Goal: Task Accomplishment & Management: Use online tool/utility

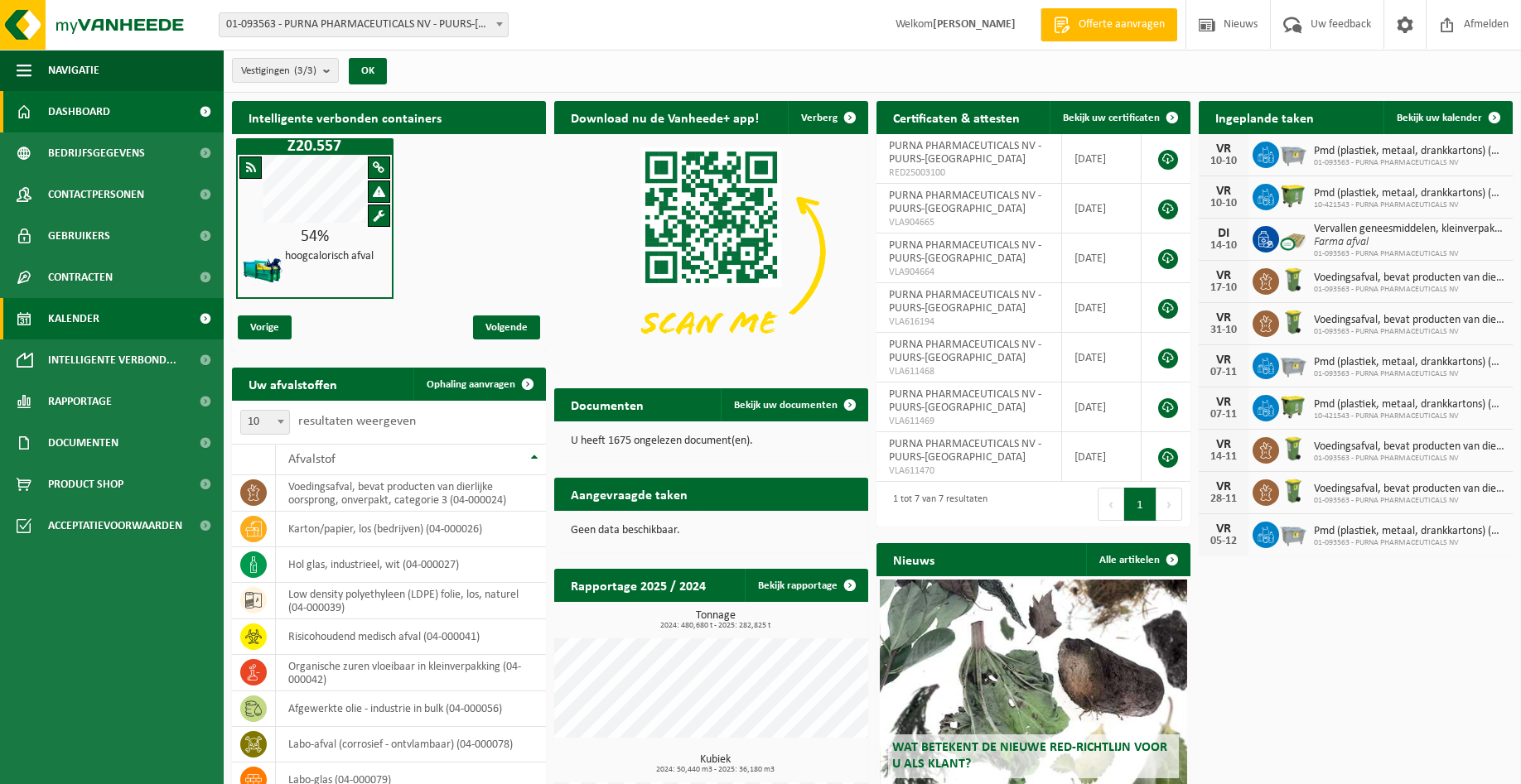
click at [66, 324] on span "Kalender" at bounding box center [74, 319] width 52 height 42
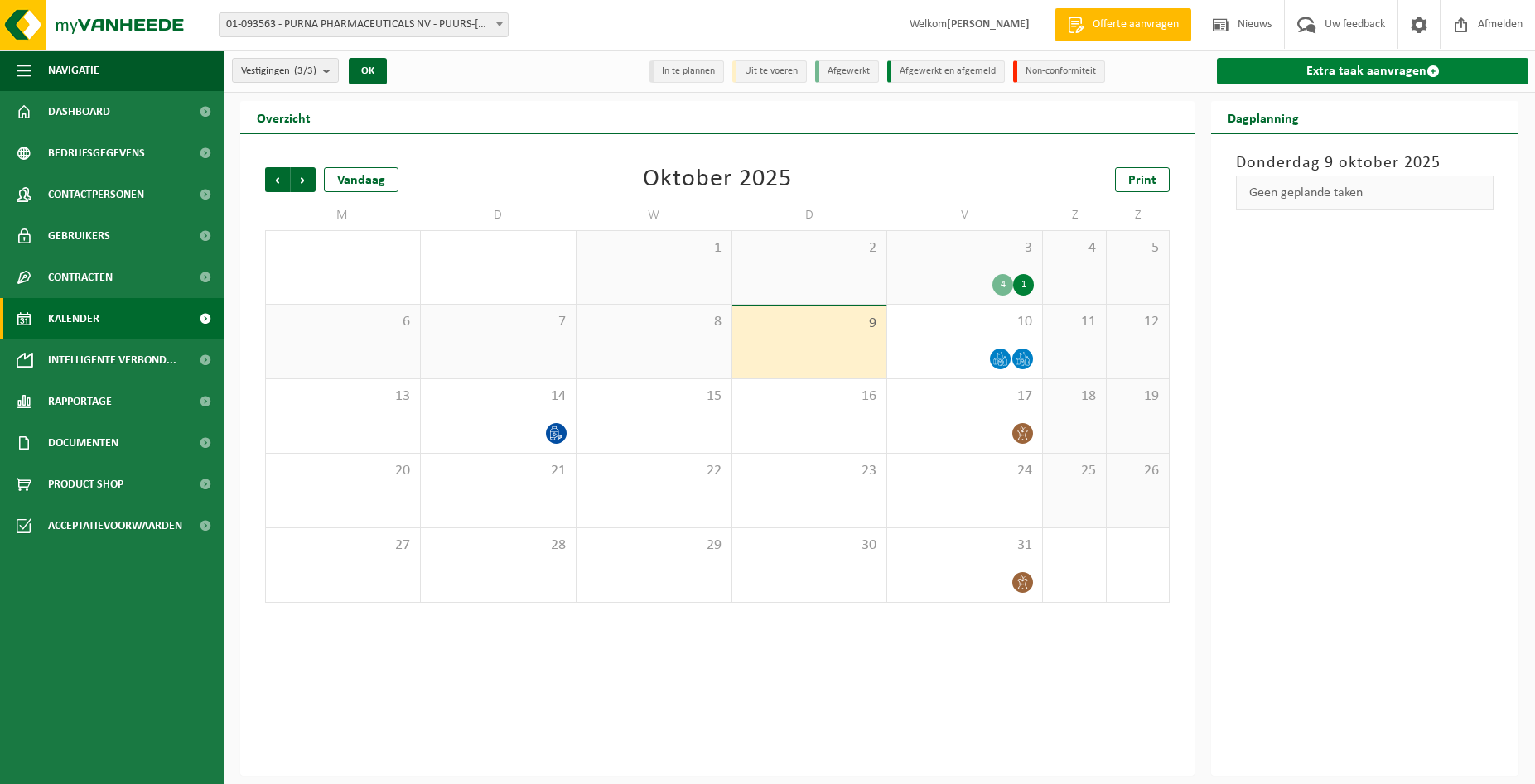
click at [1344, 78] on link "Extra taak aanvragen" at bounding box center [1373, 71] width 312 height 27
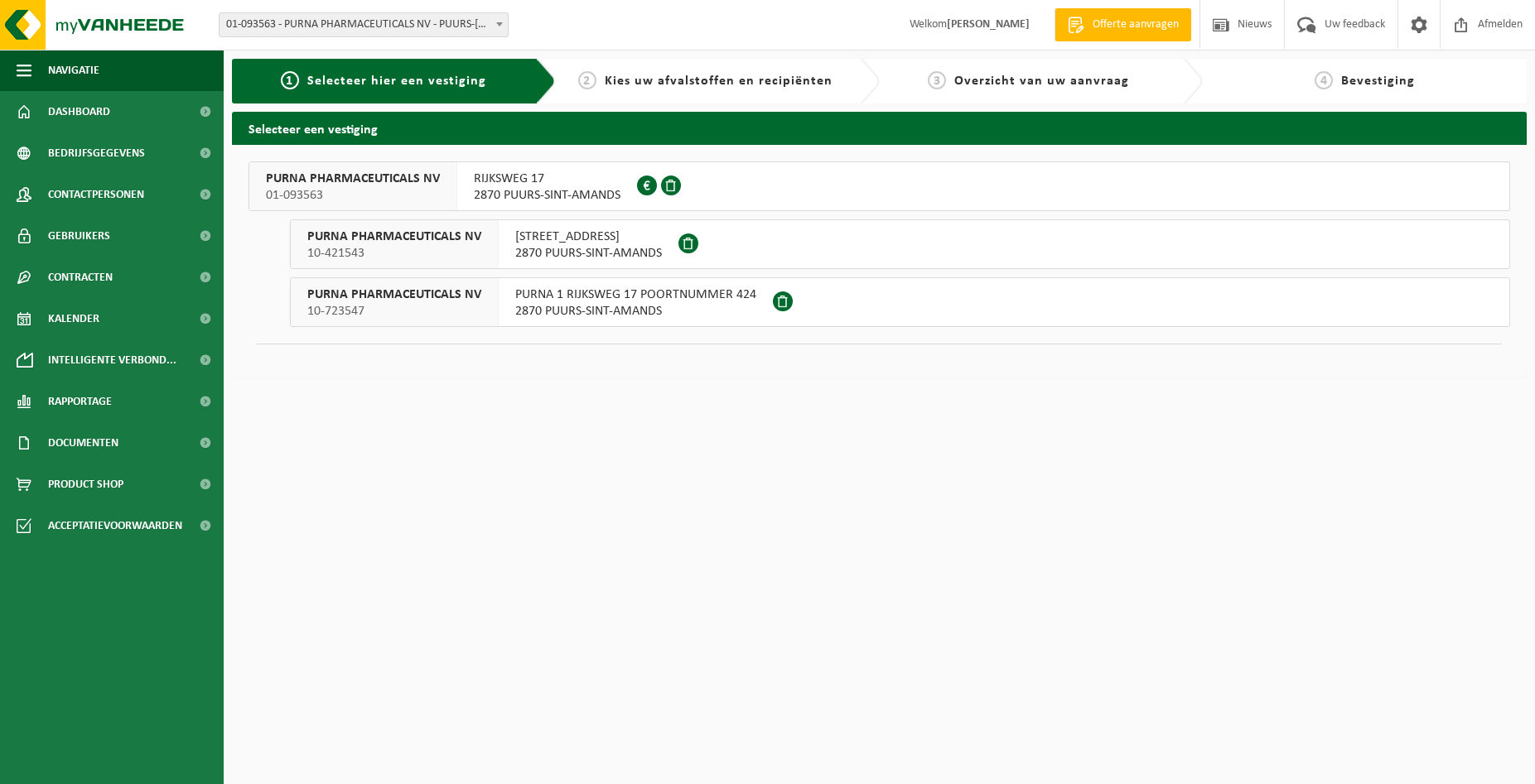
click at [409, 183] on span "PURNA PHARMACEUTICALS NV" at bounding box center [353, 178] width 174 height 17
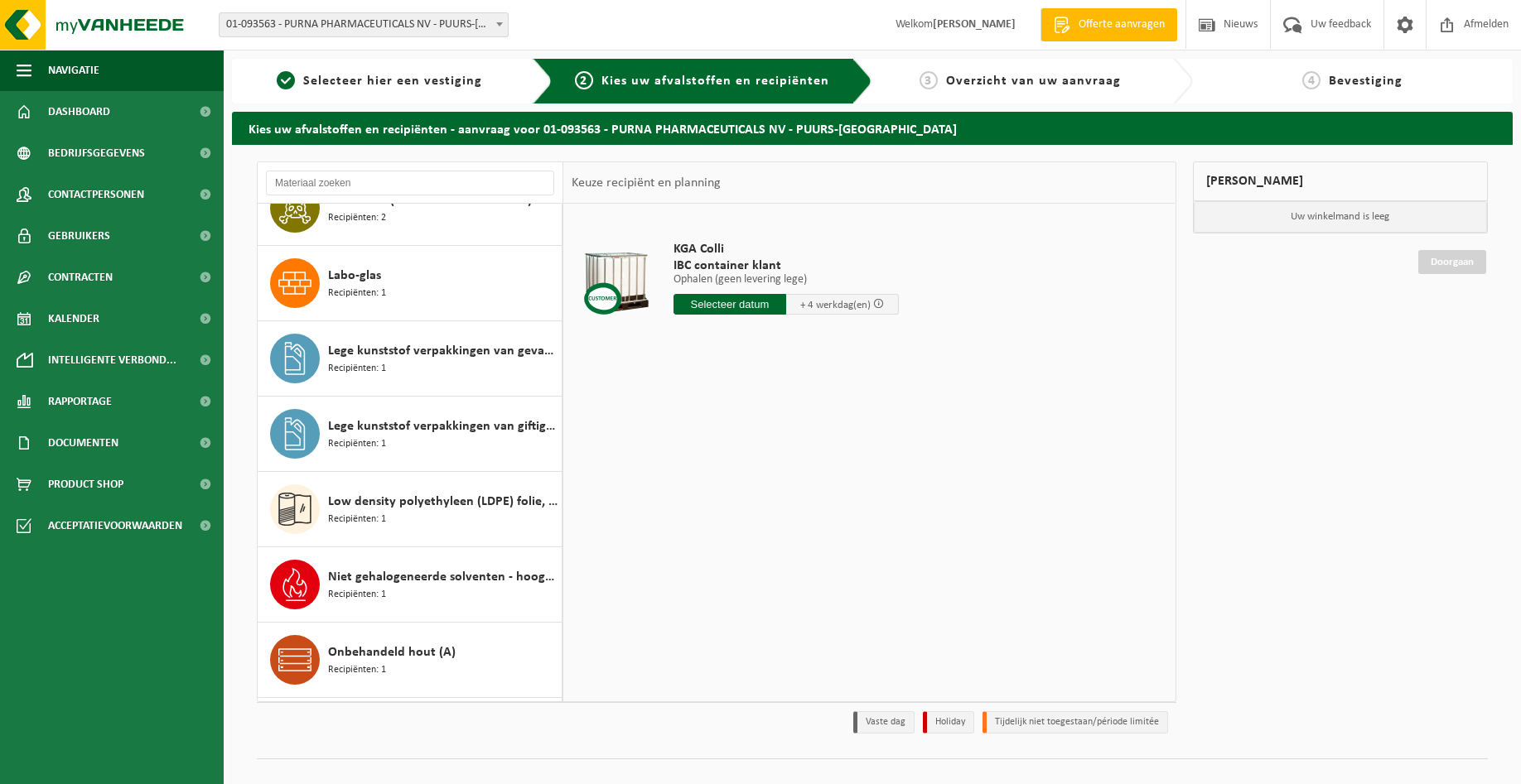
scroll to position [1163, 0]
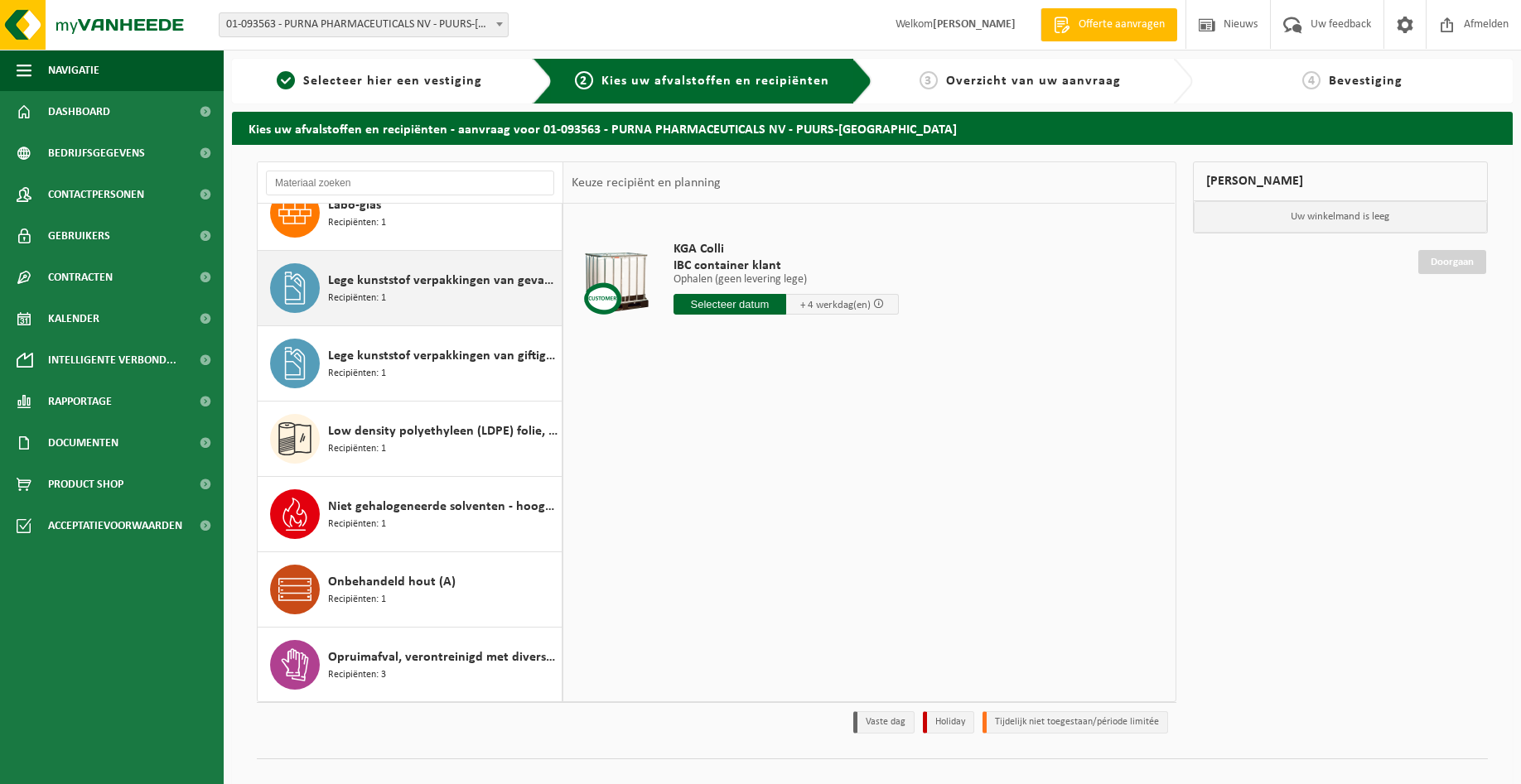
click at [419, 292] on div "Lege kunststof verpakkingen van gevaarlijke stoffen Recipiënten: 1" at bounding box center [443, 288] width 229 height 50
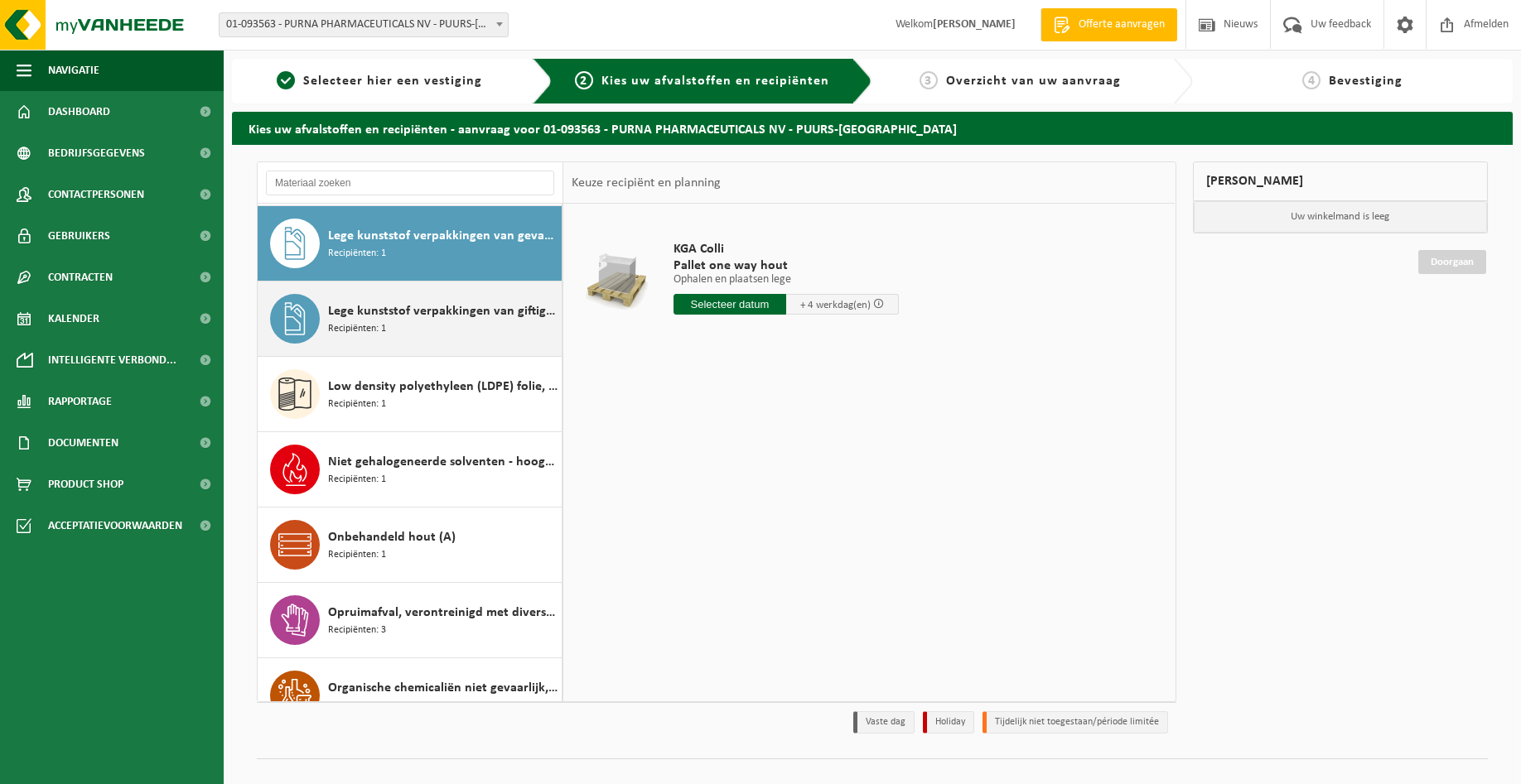
click at [414, 305] on span "Lege kunststof verpakkingen van giftige stoffen" at bounding box center [443, 312] width 229 height 20
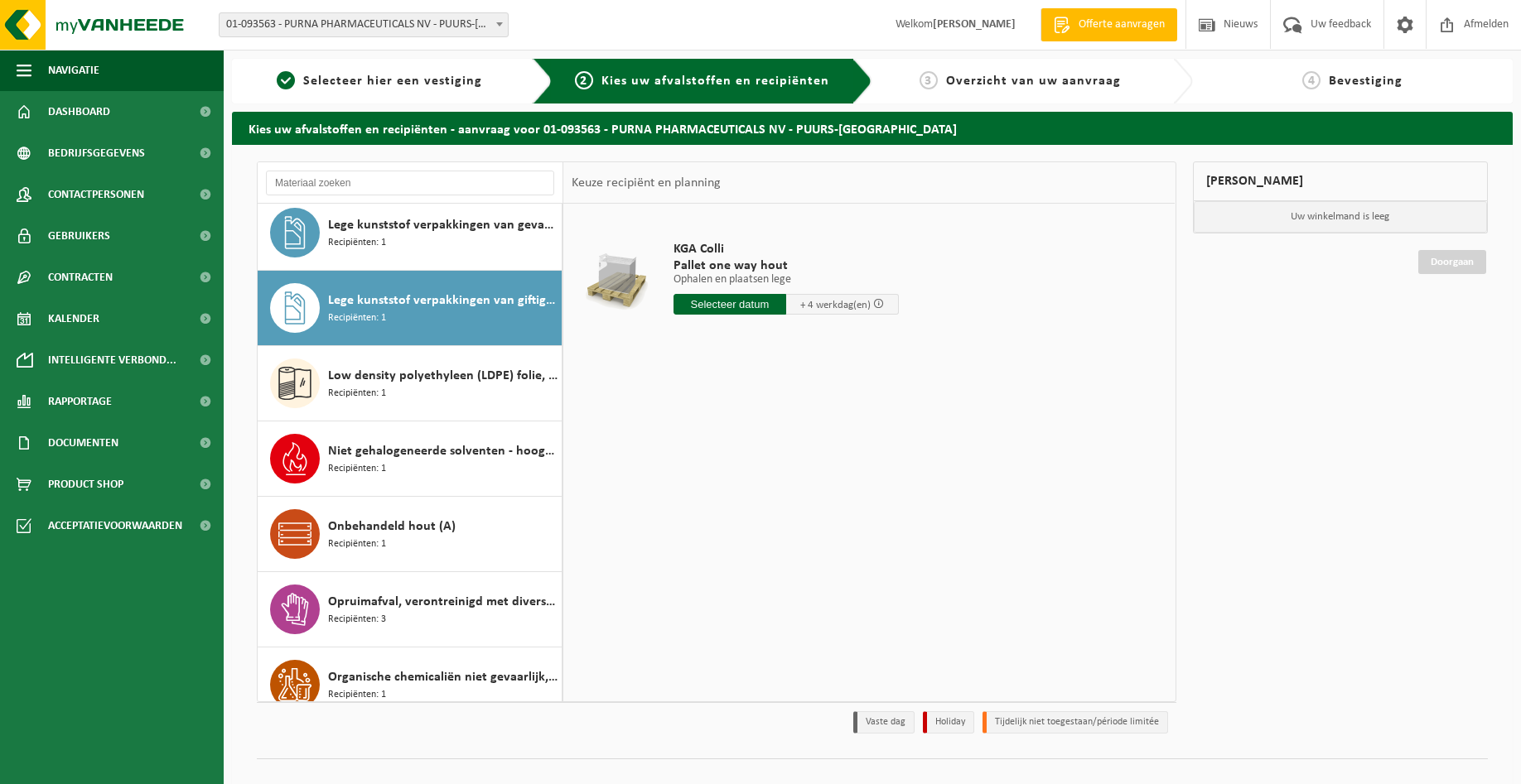
scroll to position [1154, 0]
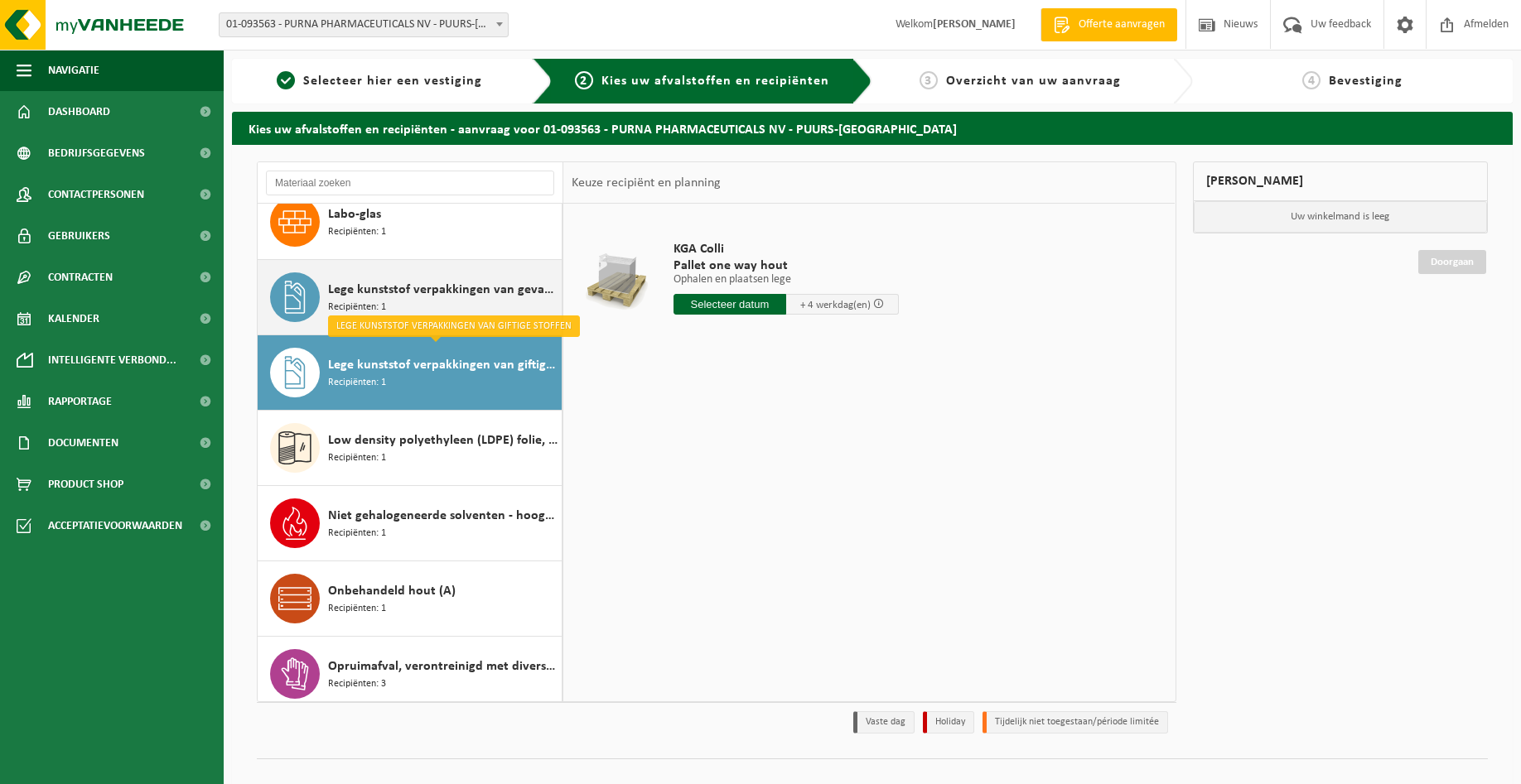
click at [459, 283] on span "Lege kunststof verpakkingen van gevaarlijke stoffen" at bounding box center [443, 290] width 229 height 20
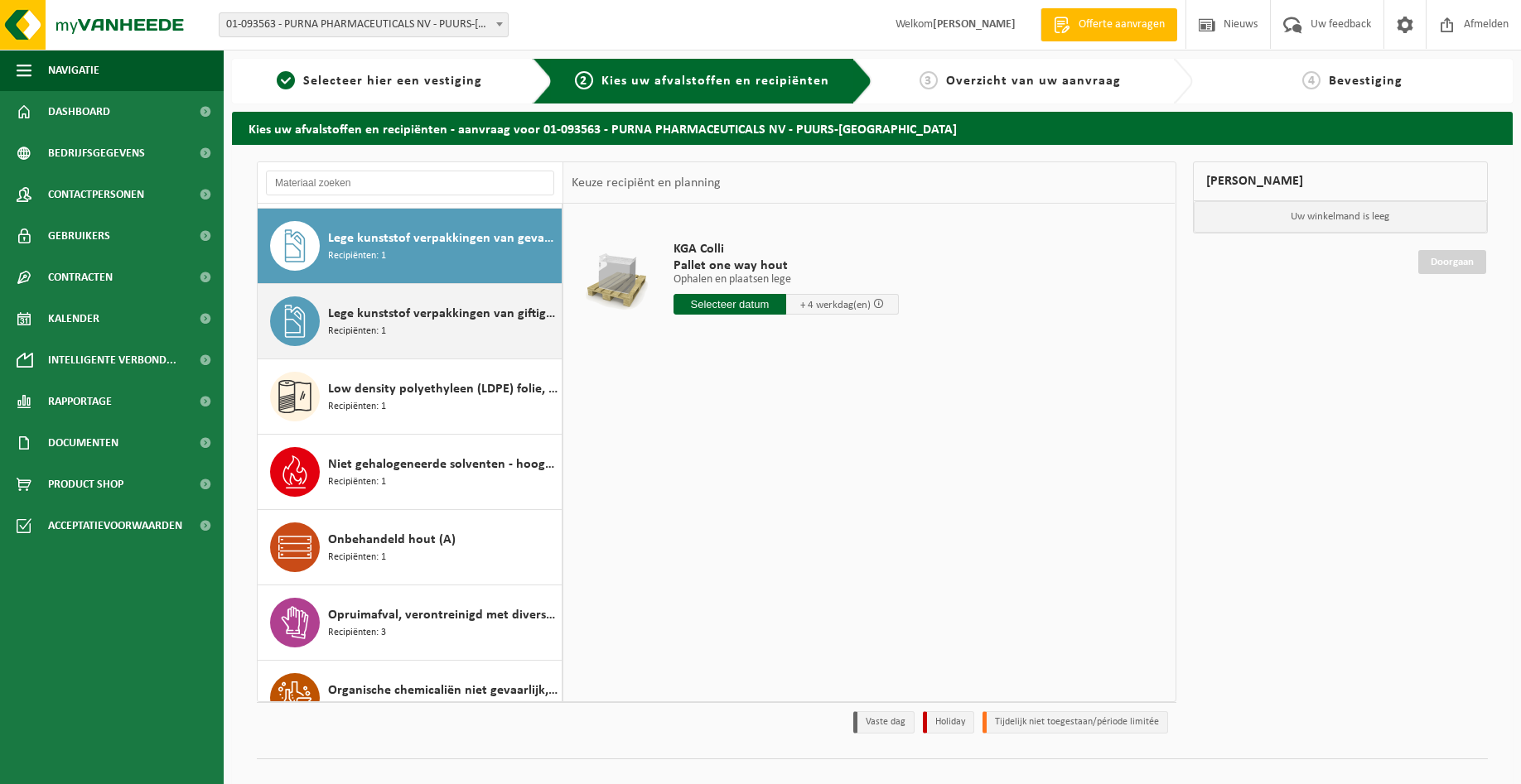
scroll to position [1207, 0]
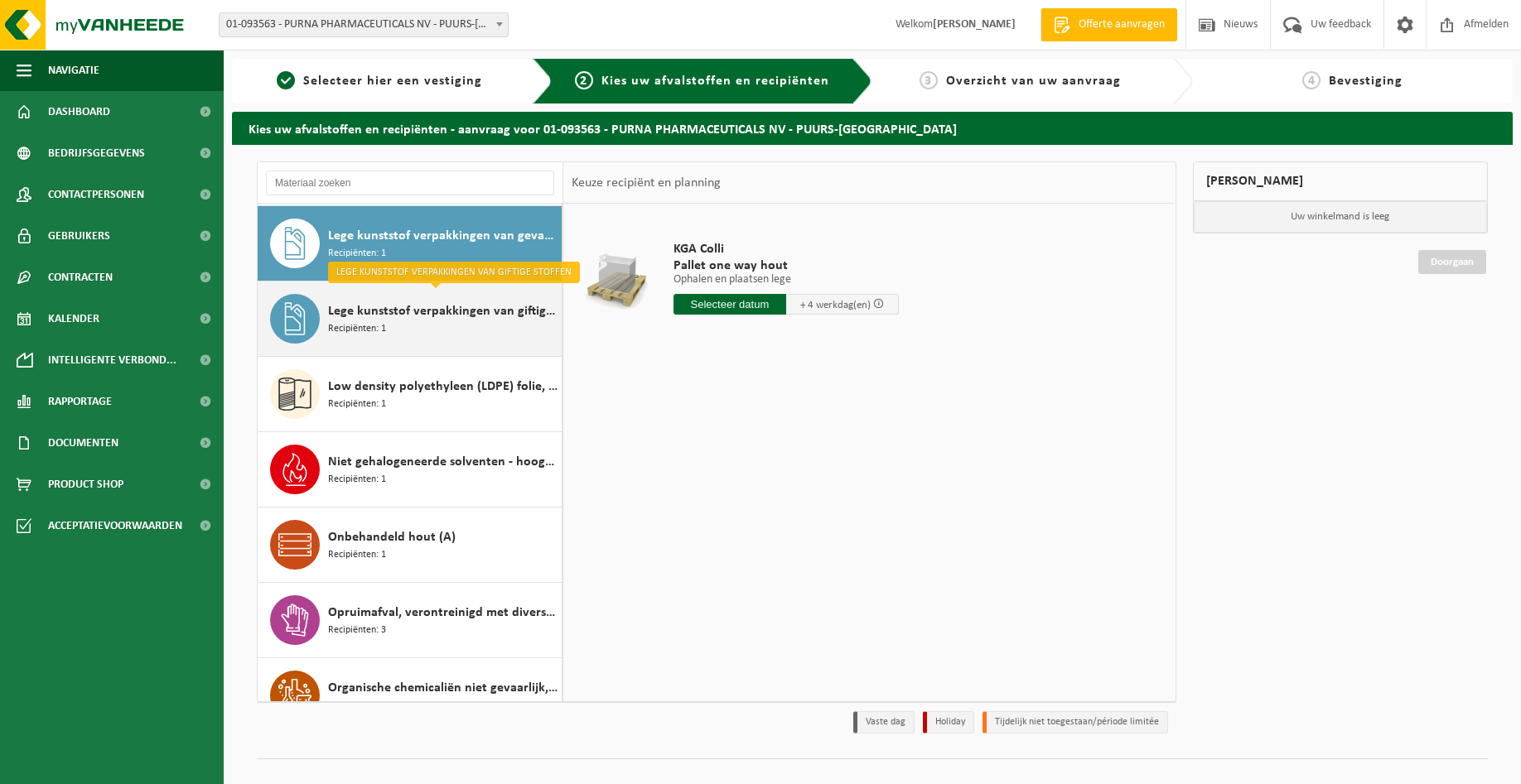
click at [432, 314] on span "Lege kunststof verpakkingen van giftige stoffen" at bounding box center [443, 312] width 229 height 20
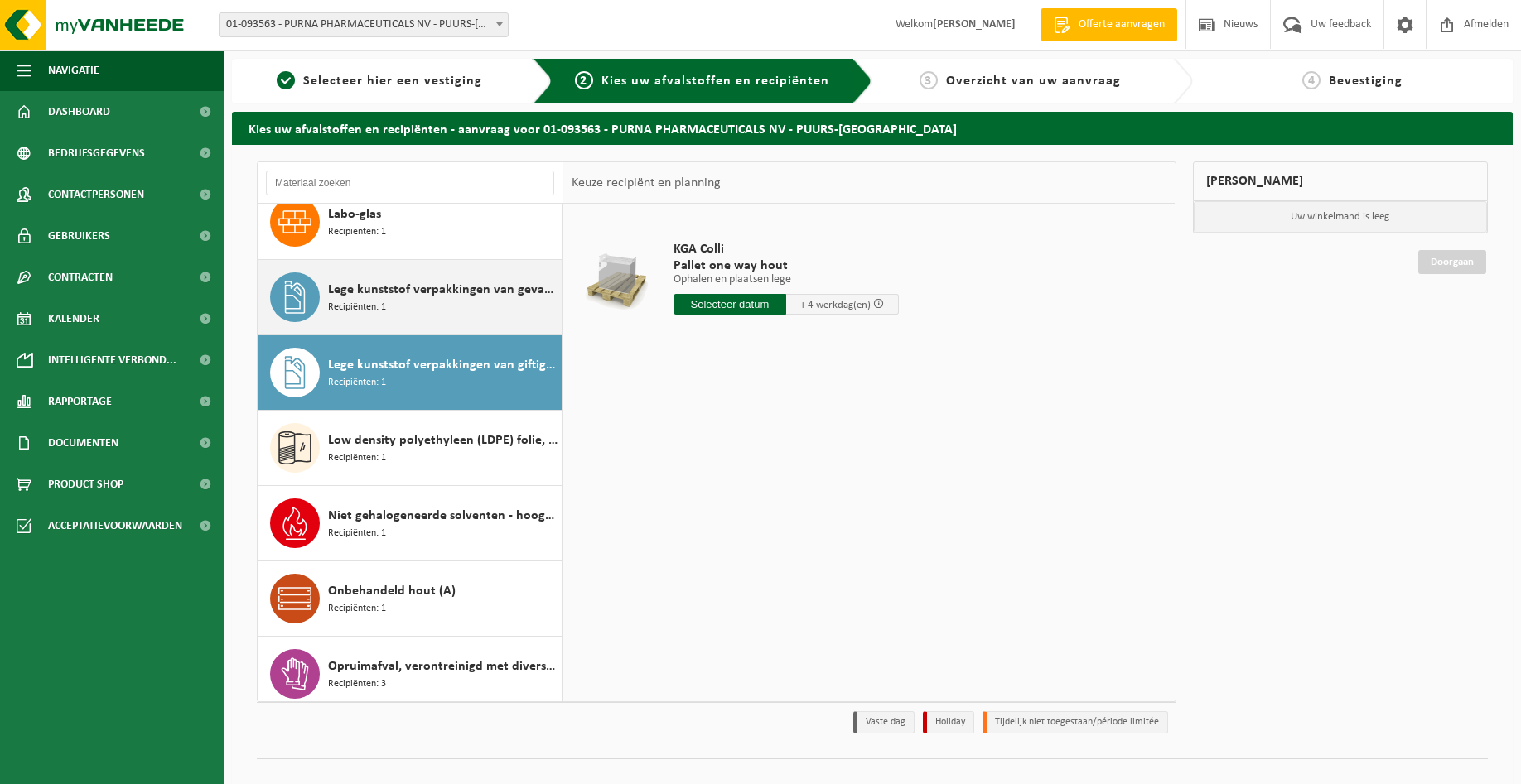
click at [418, 302] on div "Lege kunststof verpakkingen van gevaarlijke stoffen Recipiënten: 1" at bounding box center [443, 298] width 229 height 50
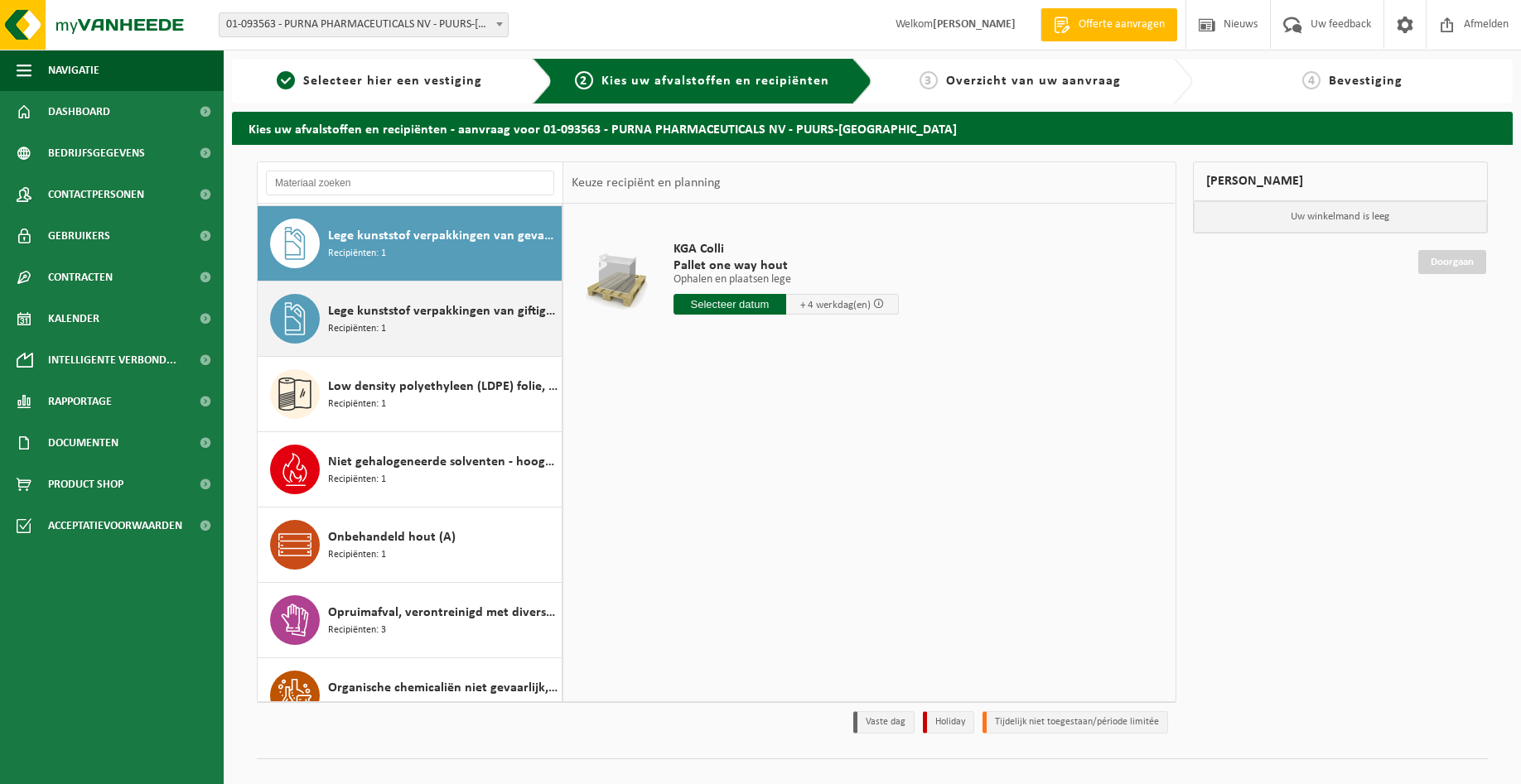
click at [412, 326] on div "Lege kunststof verpakkingen van giftige stoffen Recipiënten: 1" at bounding box center [443, 319] width 229 height 50
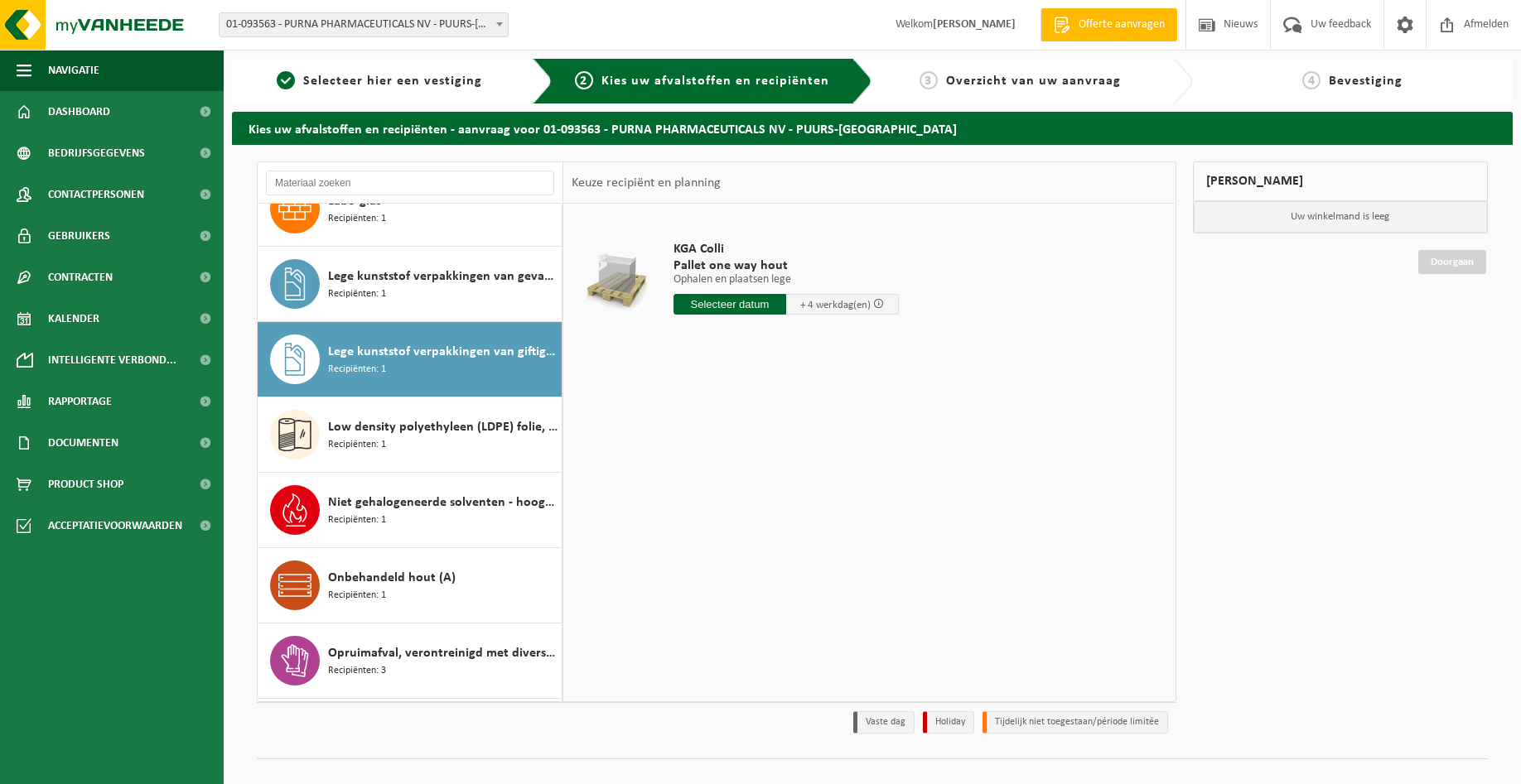
scroll to position [1154, 0]
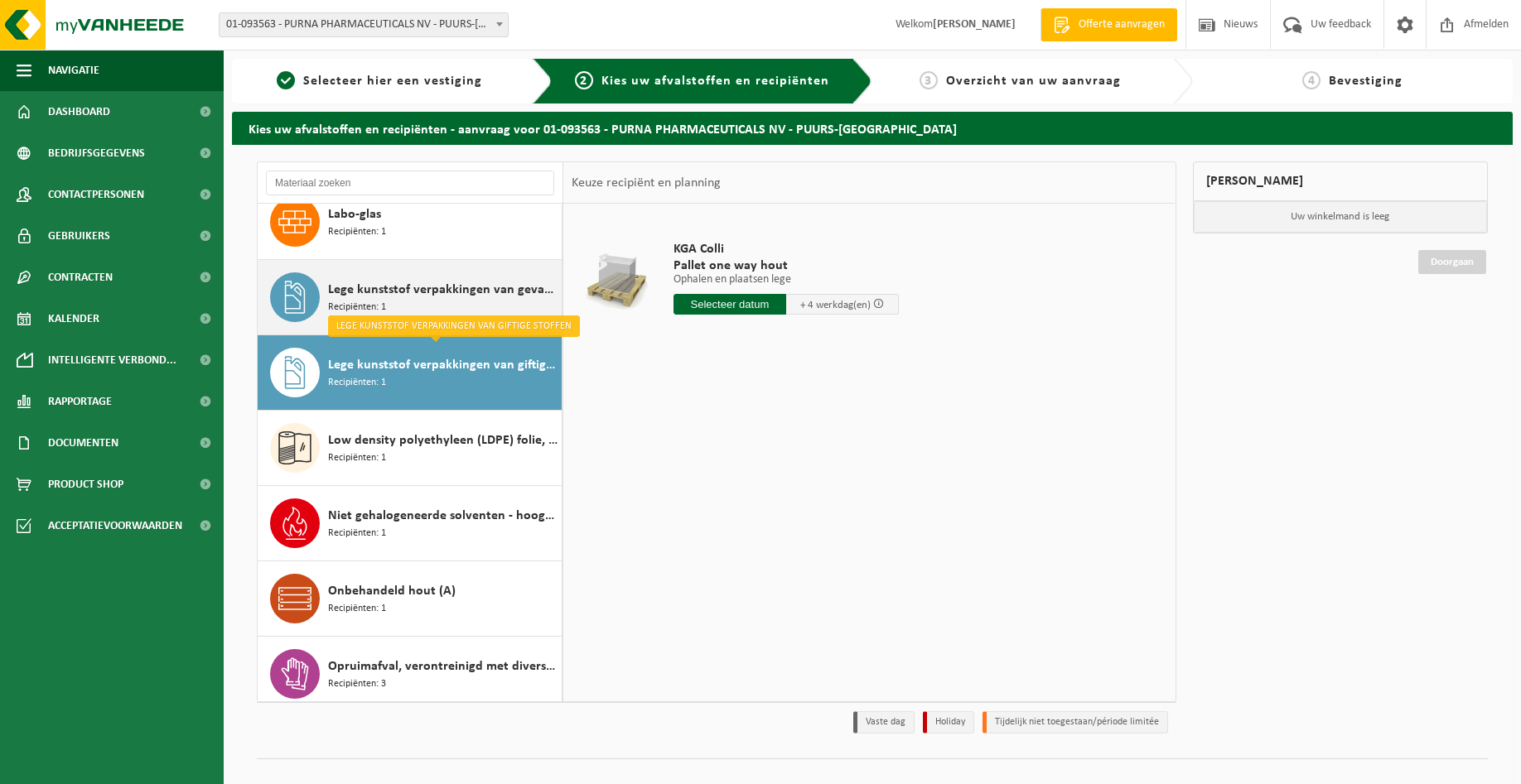
click at [441, 292] on span "Lege kunststof verpakkingen van gevaarlijke stoffen" at bounding box center [443, 290] width 229 height 20
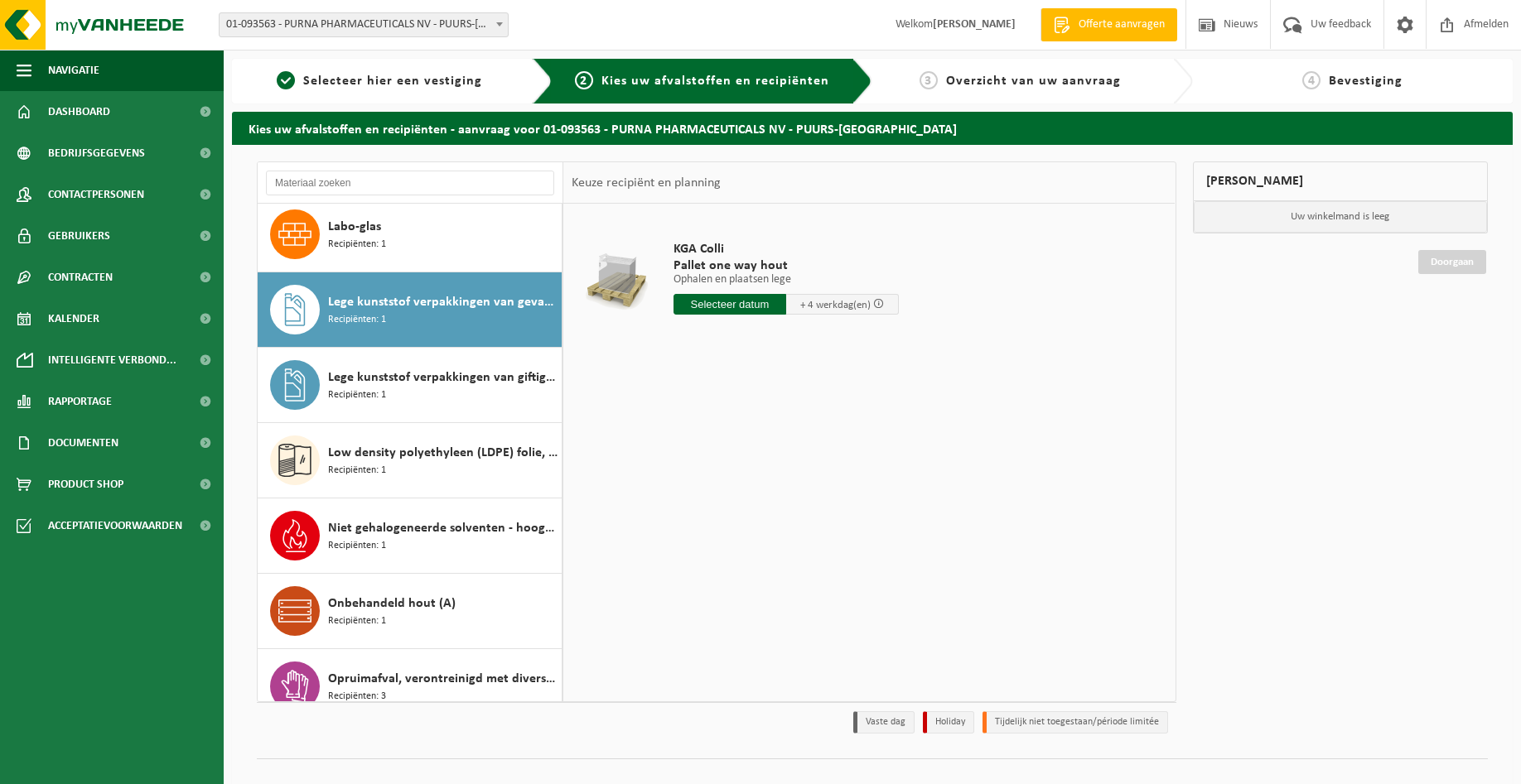
scroll to position [1078, 0]
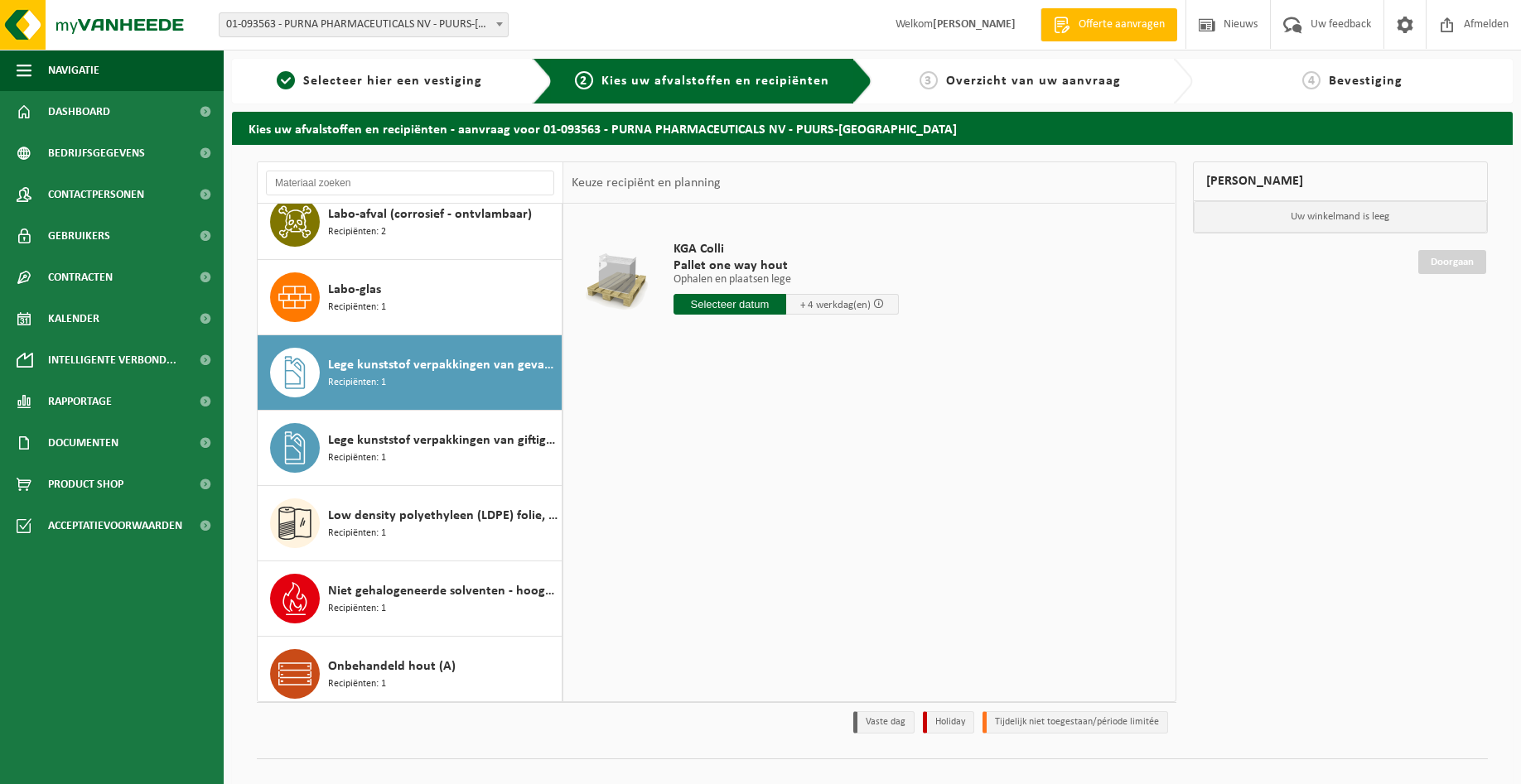
click at [699, 400] on div "KGA Colli Pallet one way hout Ophalen en plaatsen lege Ophalen en plaatsen lege…" at bounding box center [869, 452] width 612 height 497
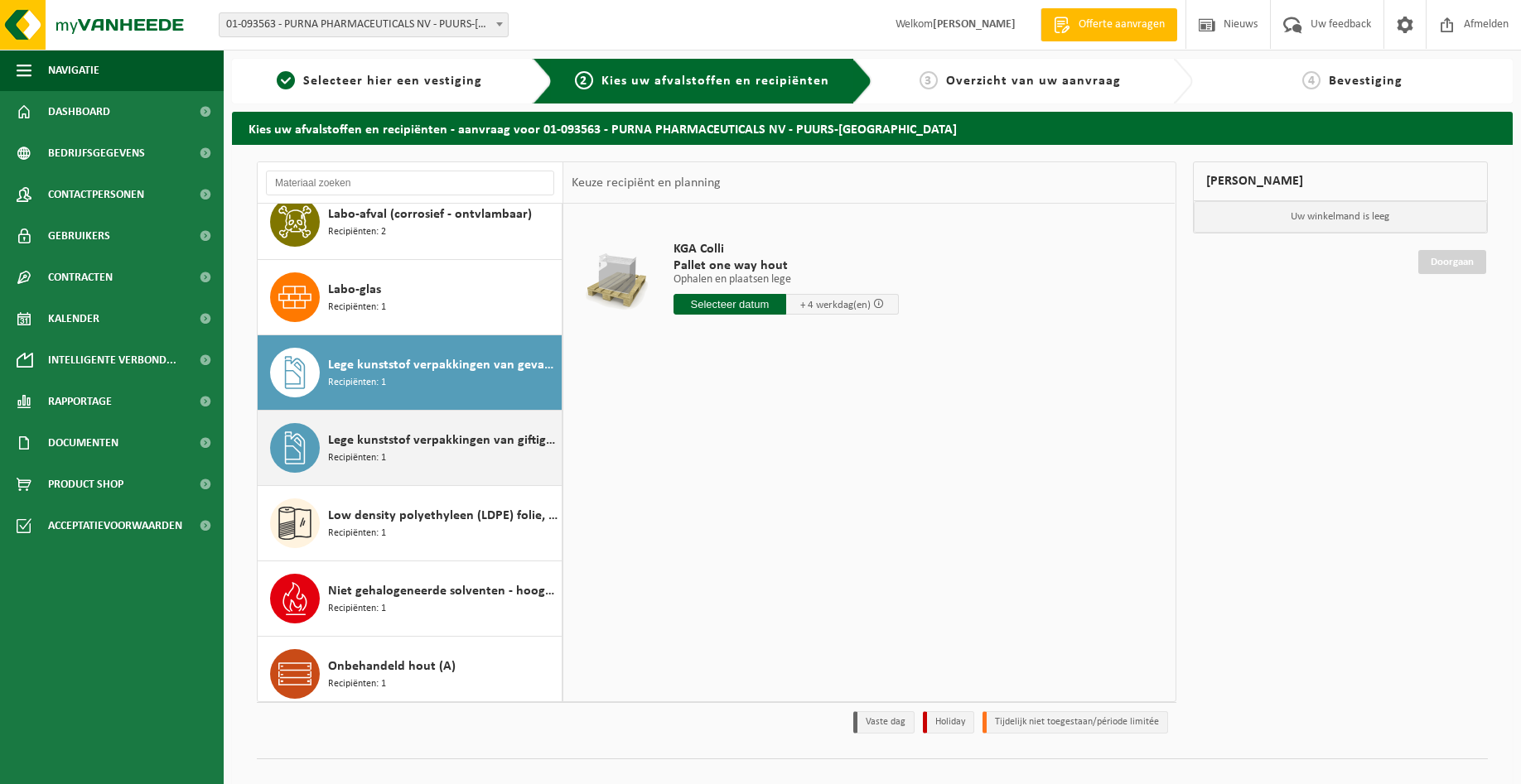
click at [396, 430] on span "Lege kunststof verpakkingen van giftige stoffen" at bounding box center [443, 440] width 229 height 20
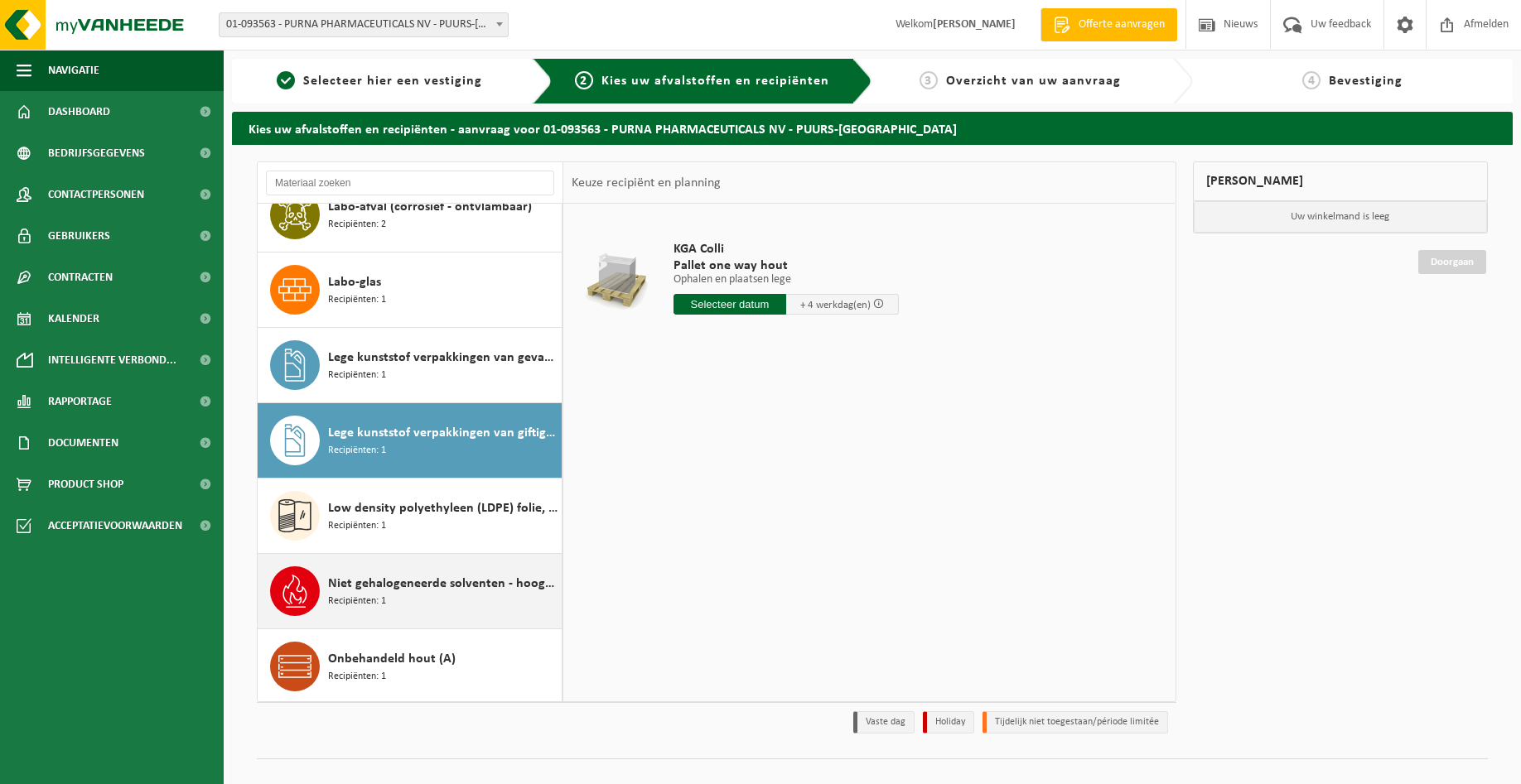
scroll to position [1024, 0]
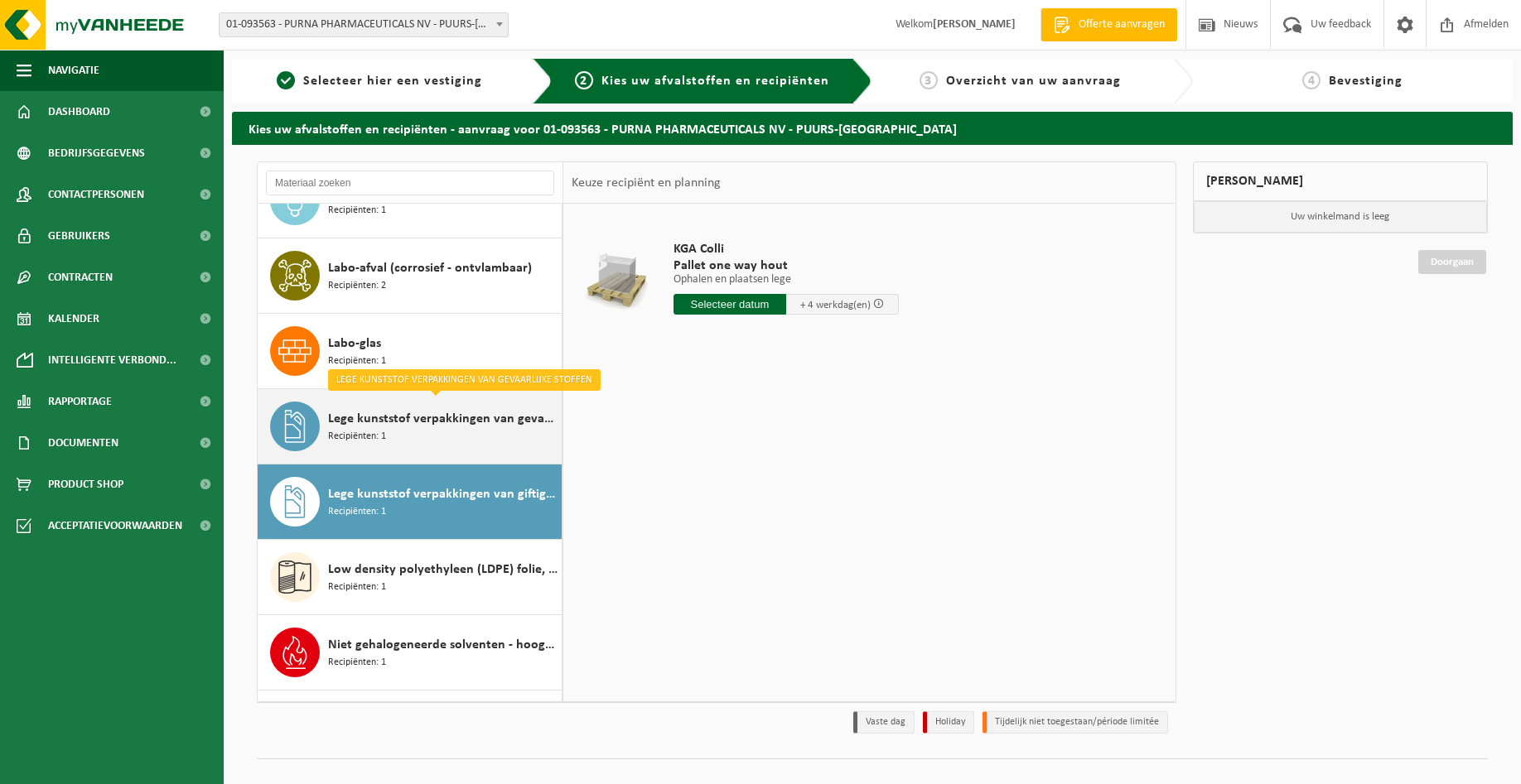
click at [399, 420] on span "Lege kunststof verpakkingen van gevaarlijke stoffen" at bounding box center [443, 419] width 229 height 20
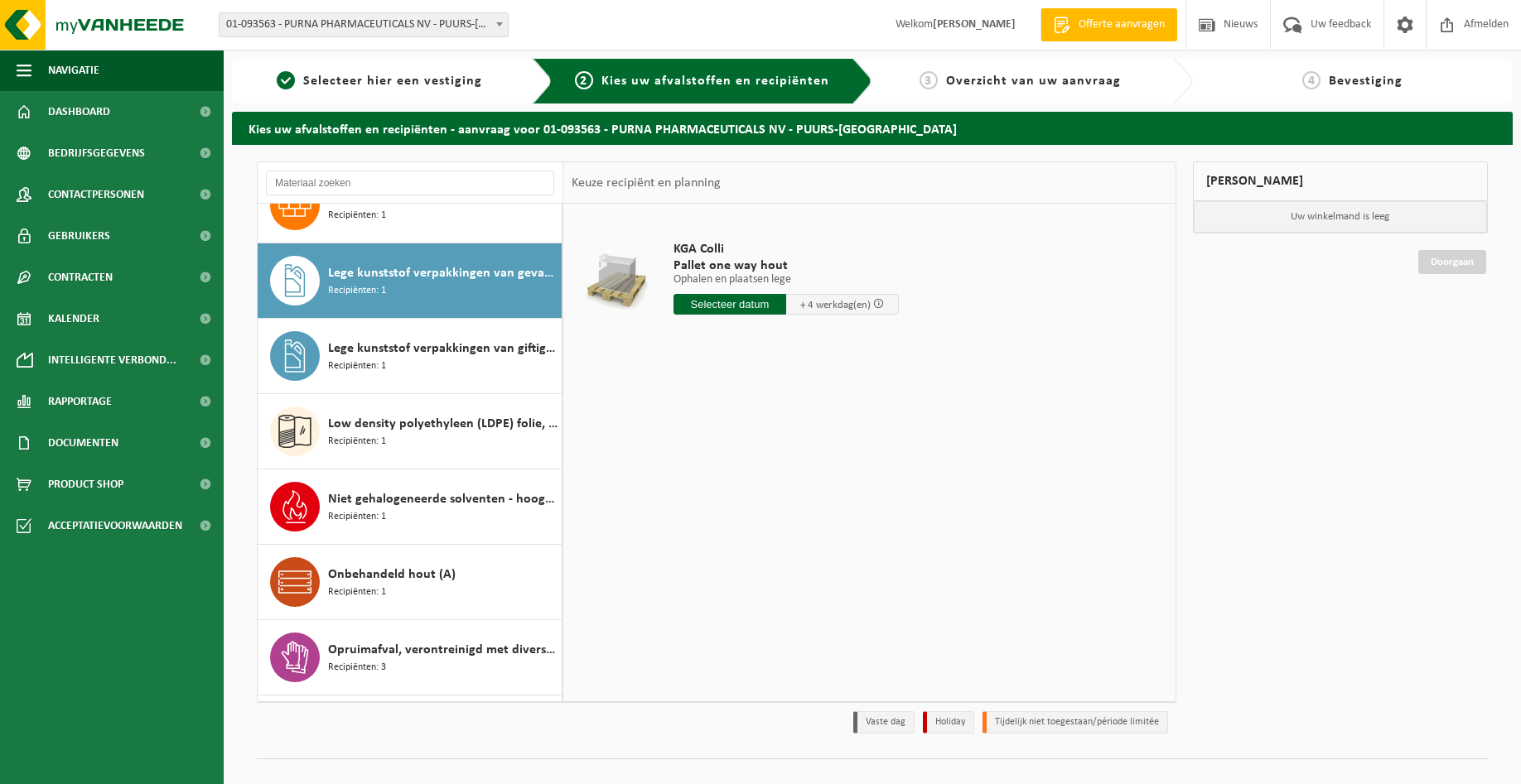
scroll to position [1207, 0]
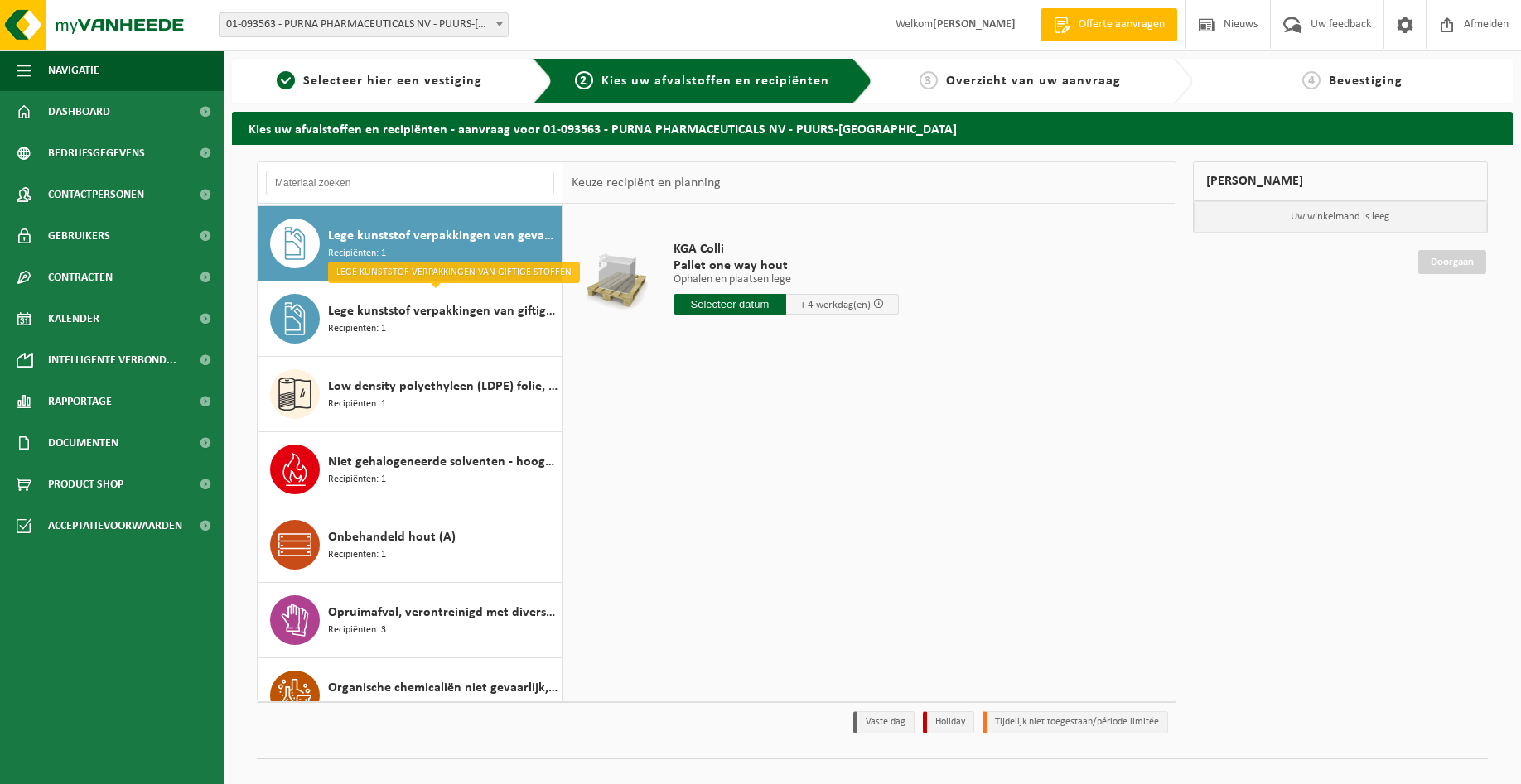
click at [840, 414] on div "KGA Colli Pallet one way hout Ophalen en plaatsen lege Ophalen en plaatsen lege…" at bounding box center [869, 452] width 612 height 497
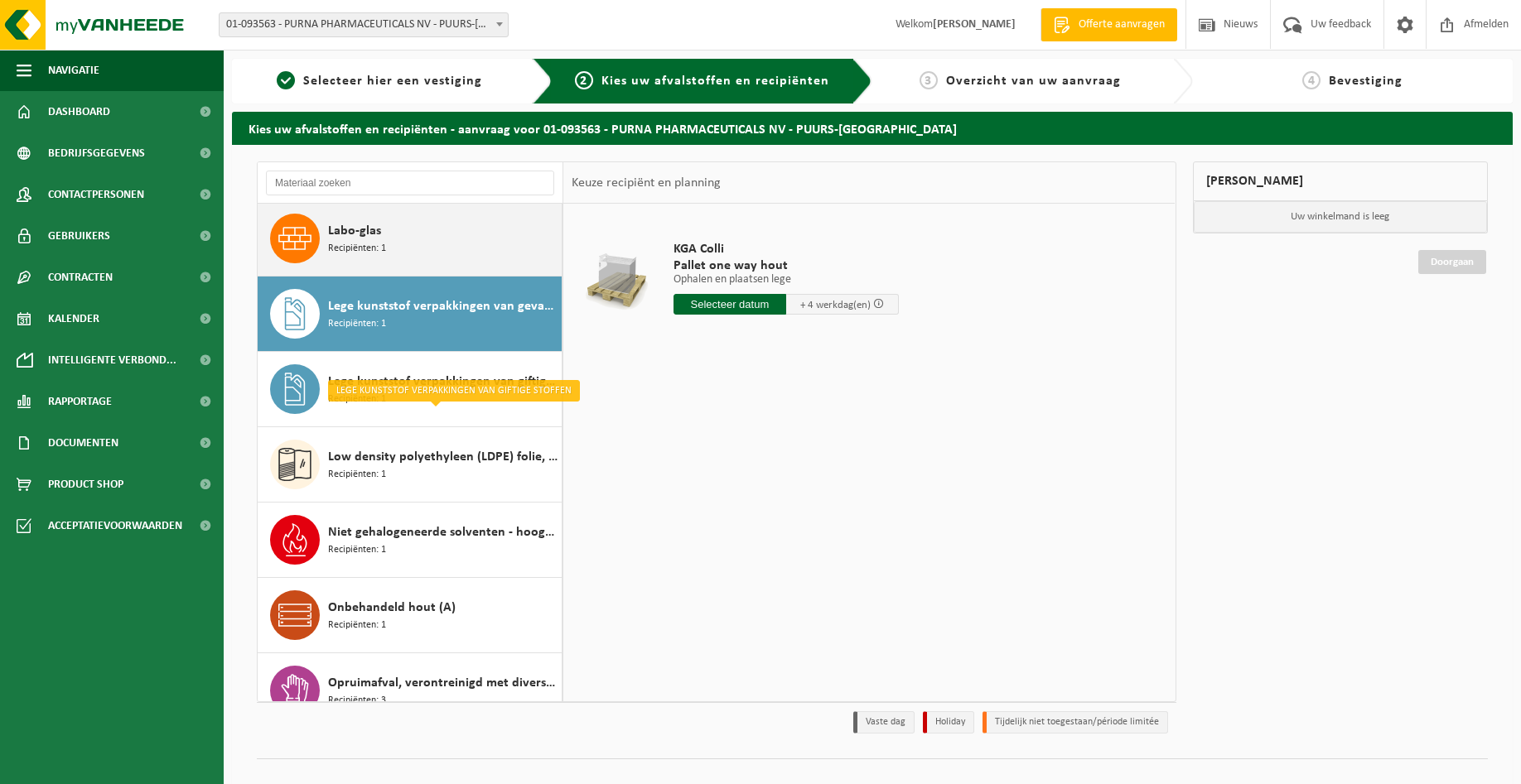
scroll to position [1078, 0]
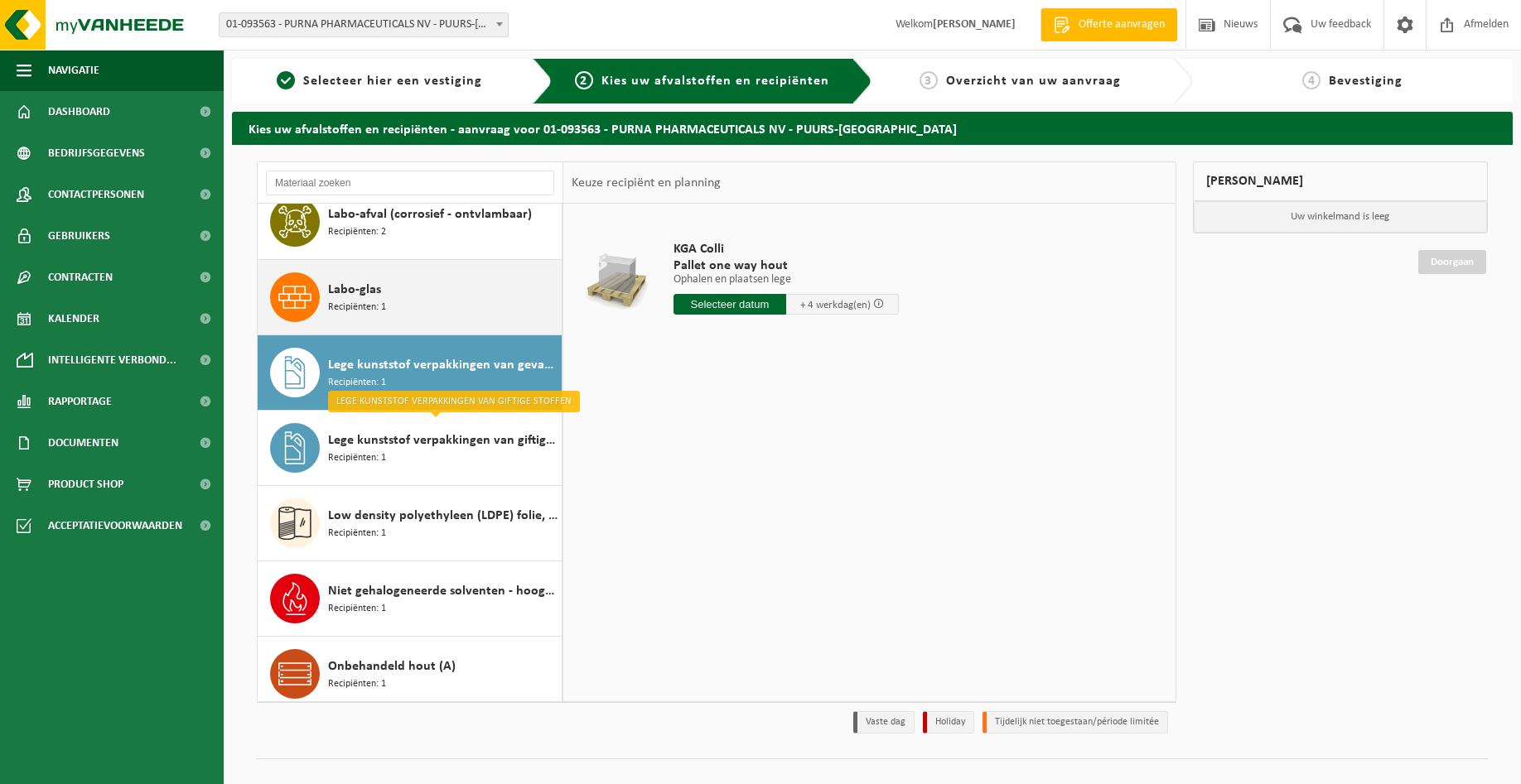
click at [405, 287] on div "Labo-glas Recipiënten: 1" at bounding box center [443, 298] width 229 height 50
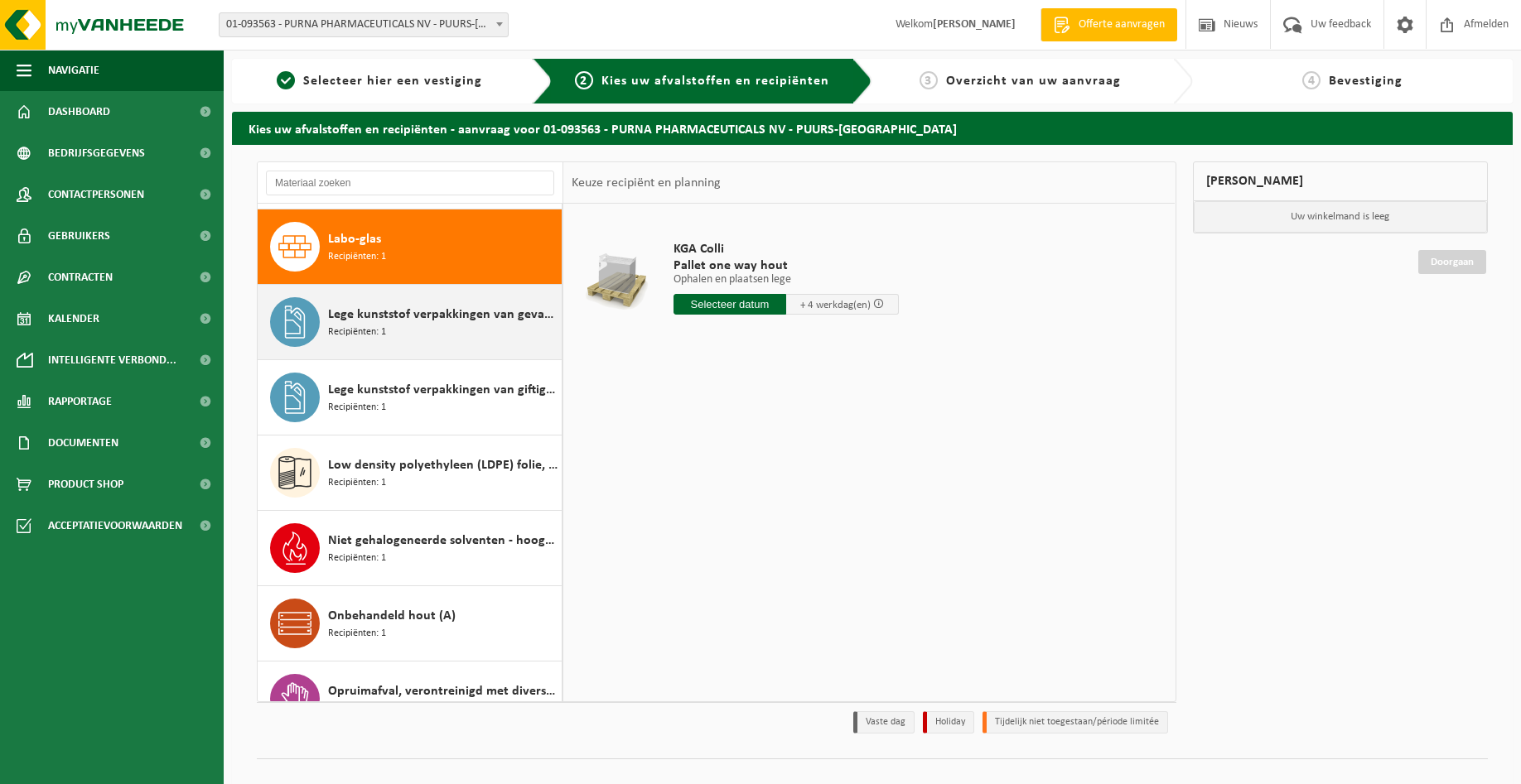
scroll to position [1132, 0]
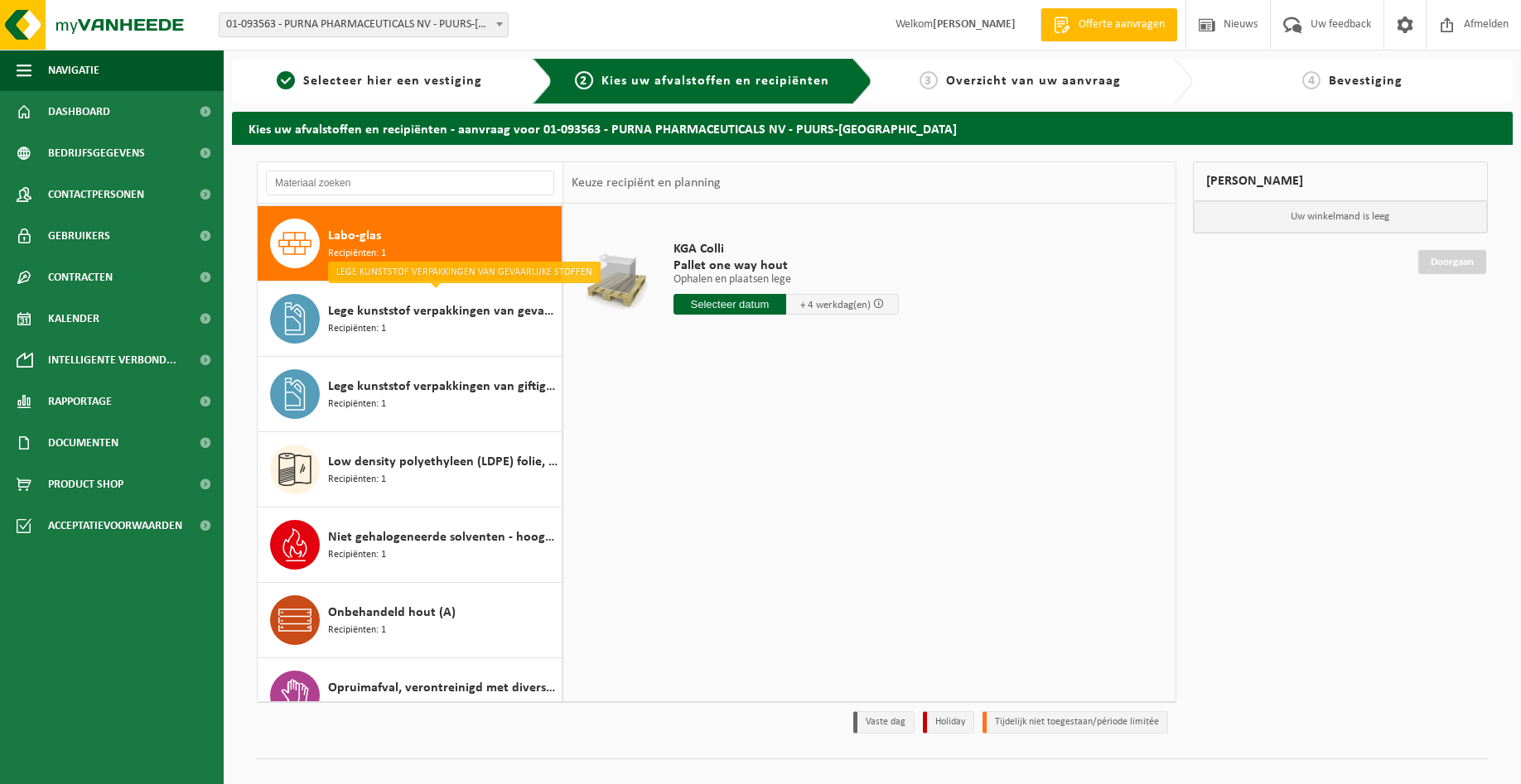
click at [872, 443] on div "KGA Colli Pallet one way hout Ophalen en plaatsen lege Ophalen en plaatsen lege…" at bounding box center [869, 452] width 612 height 497
